Goal: Task Accomplishment & Management: Complete application form

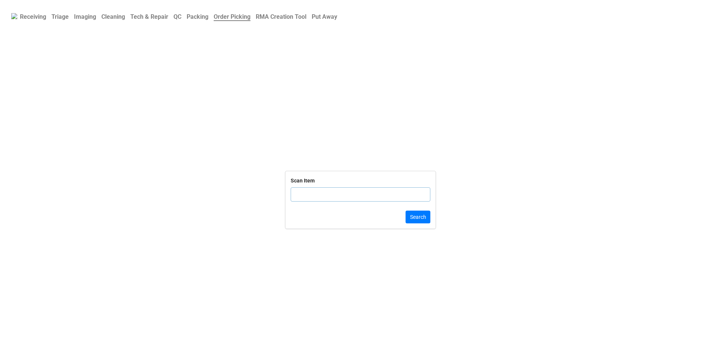
paste input "DLRTN1708706114874372"
type input "DLRTN1708706114874372"
click at [416, 211] on button "Search" at bounding box center [417, 217] width 25 height 13
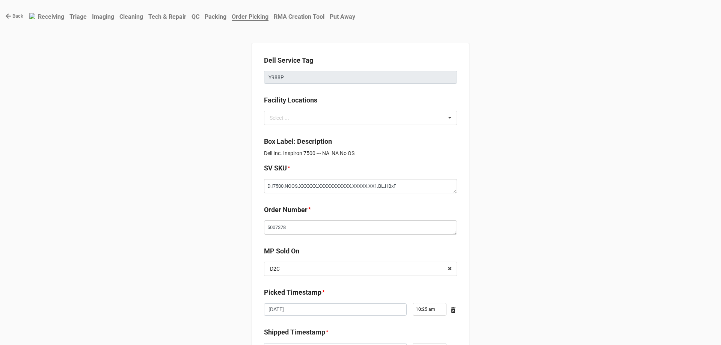
type textarea "x"
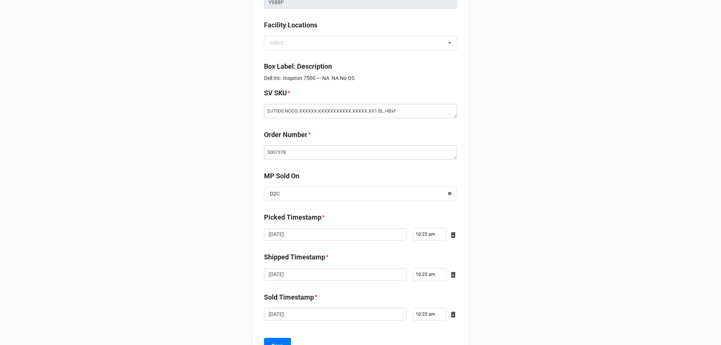
scroll to position [108, 0]
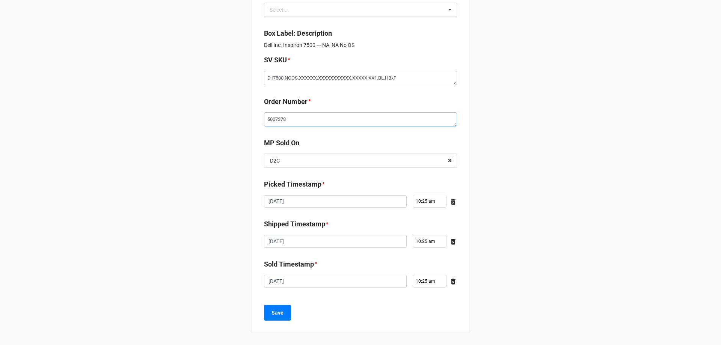
click at [275, 117] on textarea "5007378" at bounding box center [360, 119] width 193 height 14
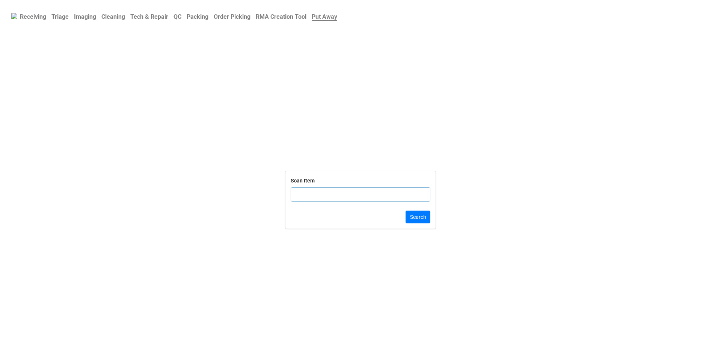
click at [238, 15] on b "Order Picking" at bounding box center [232, 16] width 37 height 7
click at [316, 191] on input "text" at bounding box center [360, 194] width 140 height 14
type input "TRD-00000"
click button "Search" at bounding box center [417, 217] width 25 height 13
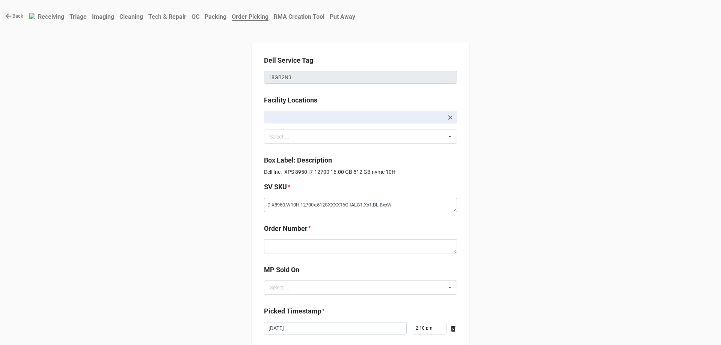
type textarea "x"
click at [312, 248] on textarea at bounding box center [360, 246] width 193 height 14
click at [75, 20] on b "Triage" at bounding box center [77, 16] width 17 height 7
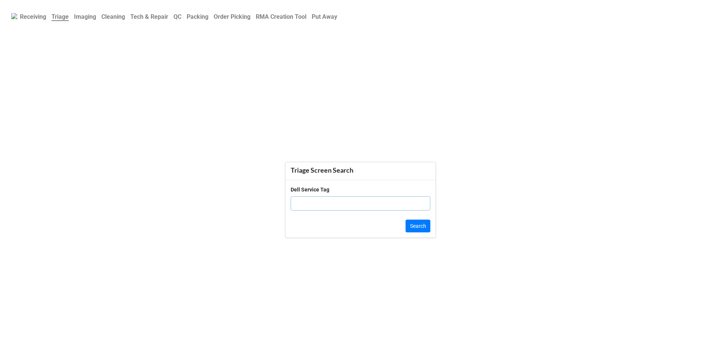
click at [240, 13] on b "Order Picking" at bounding box center [232, 16] width 37 height 7
click at [302, 188] on input "text" at bounding box center [360, 194] width 140 height 14
type input "TRD-0000"
click button "Search" at bounding box center [417, 217] width 25 height 13
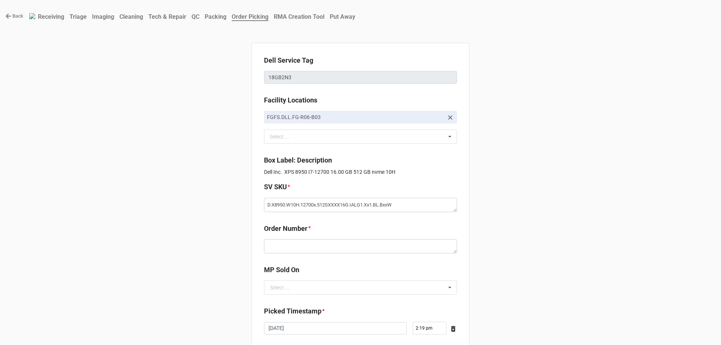
click at [558, 144] on div "Back Receiving Triage Imaging Cleaning Tech & Repair QC Packing Order Picking R…" at bounding box center [360, 236] width 721 height 472
click at [302, 249] on textarea at bounding box center [360, 246] width 193 height 14
paste textarea "5034741"
type textarea "x"
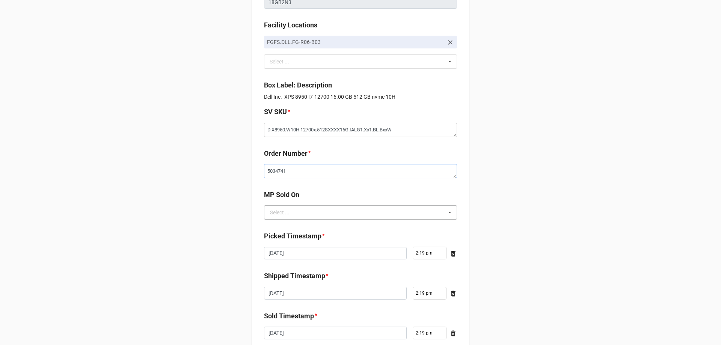
type textarea "5034741"
click at [367, 207] on input "text" at bounding box center [361, 213] width 192 height 14
click at [313, 231] on div "D2C" at bounding box center [360, 226] width 192 height 14
type textarea "x"
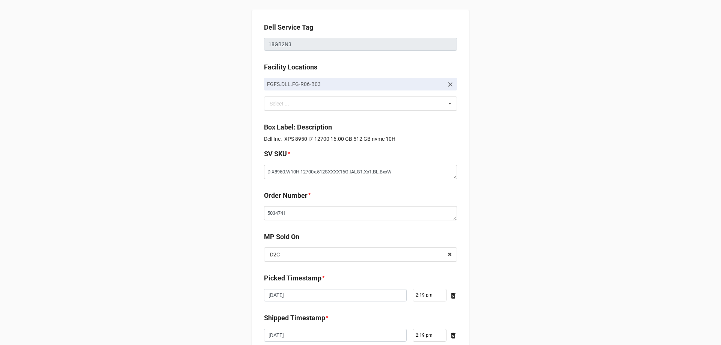
scroll to position [127, 0]
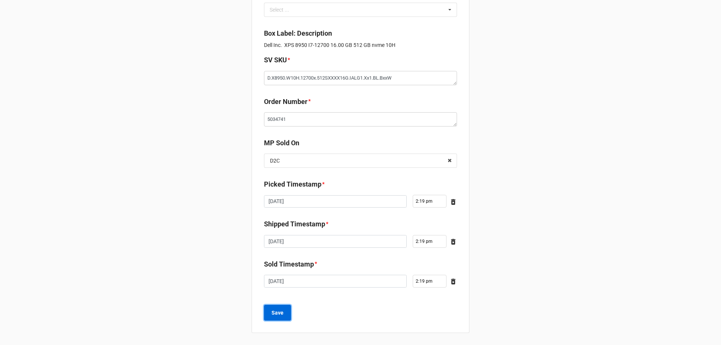
click at [276, 310] on b "Save" at bounding box center [277, 313] width 12 height 8
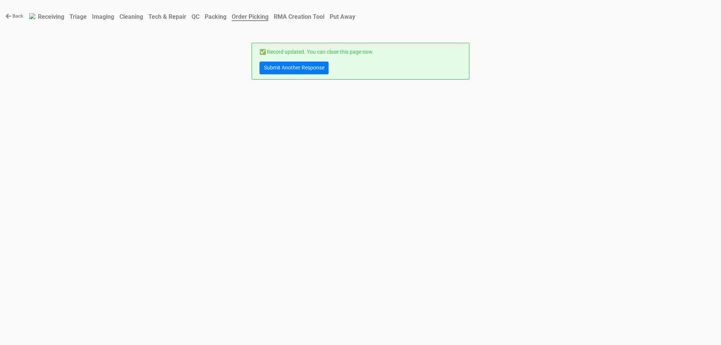
scroll to position [0, 0]
